Goal: Find specific page/section: Find specific page/section

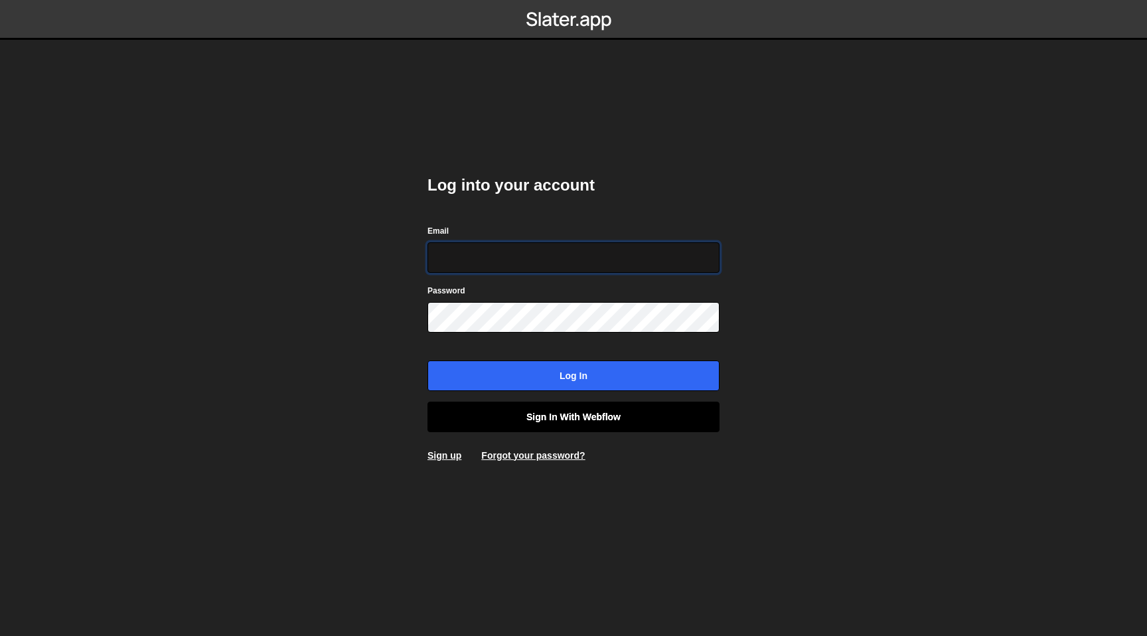
type input "contact@muratdesigns.com"
click at [559, 406] on link "Sign in with Webflow" at bounding box center [573, 416] width 292 height 31
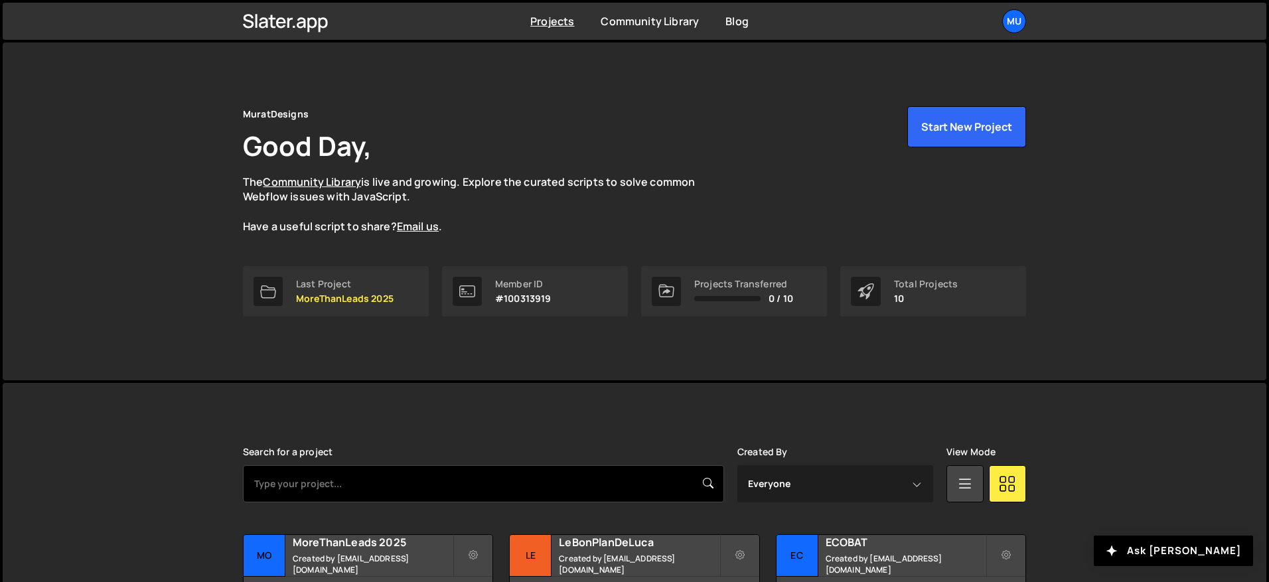
scroll to position [90, 0]
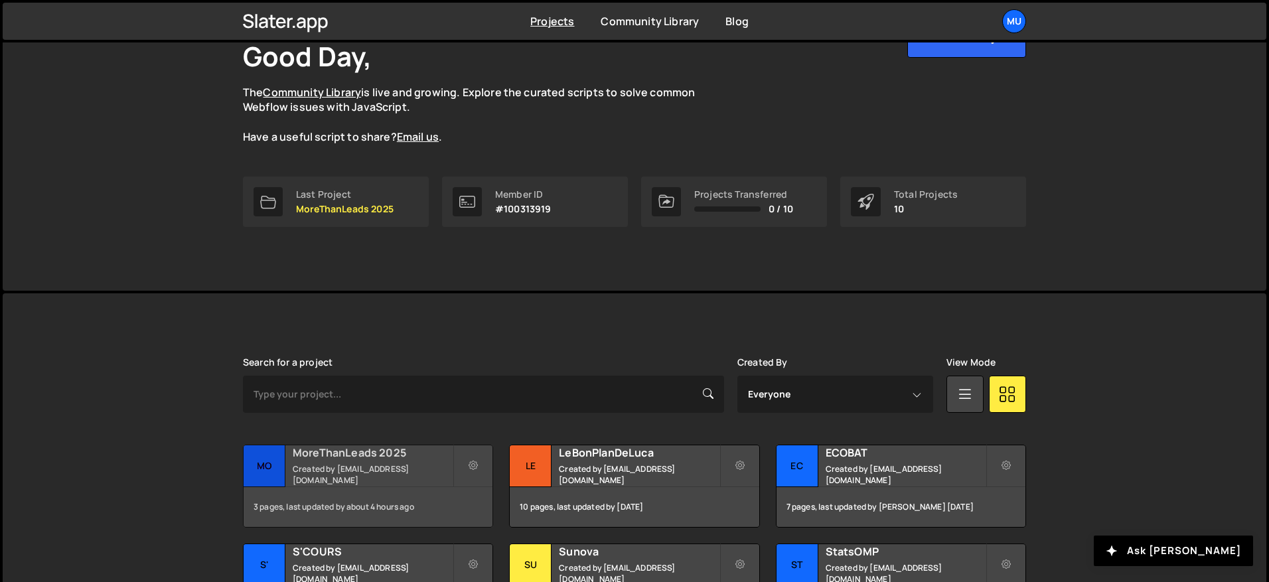
click at [392, 480] on small "Created by [EMAIL_ADDRESS][DOMAIN_NAME]" at bounding box center [373, 474] width 160 height 23
